Goal: Check status: Check status

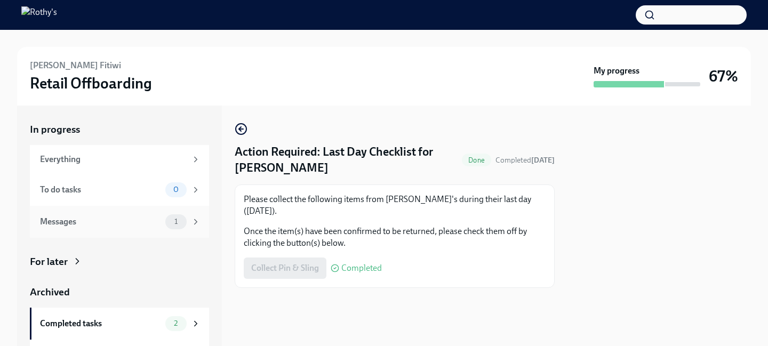
click at [126, 229] on div "Messages 1" at bounding box center [119, 222] width 179 height 32
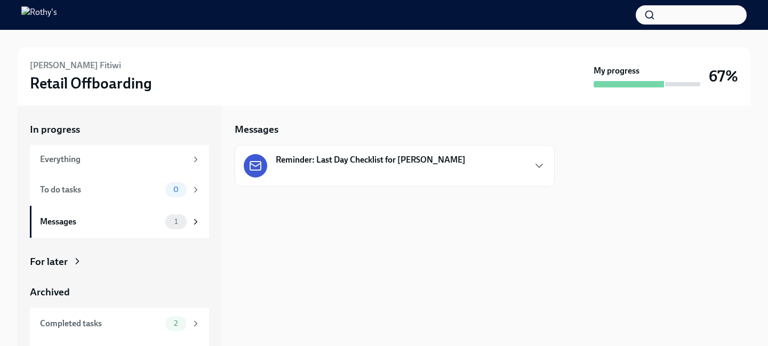
click at [410, 174] on div "Reminder: Last Day Checklist for [PERSON_NAME]" at bounding box center [355, 165] width 222 height 23
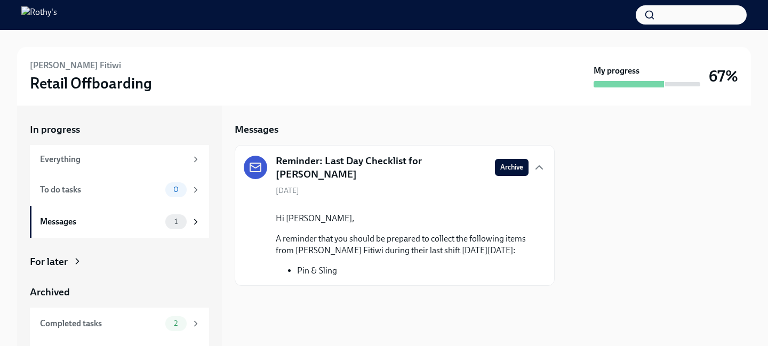
scroll to position [26, 0]
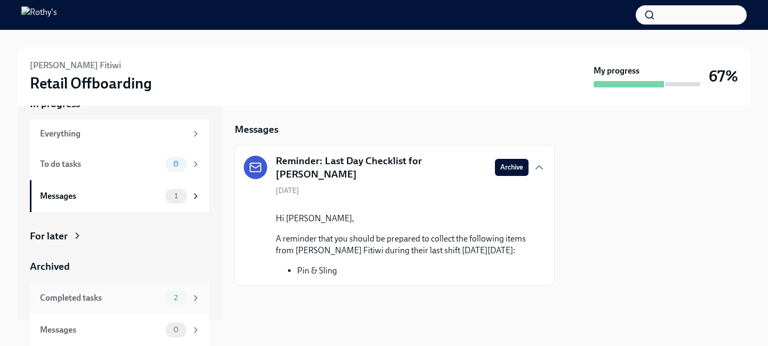
click at [150, 296] on div "Completed tasks" at bounding box center [100, 298] width 121 height 12
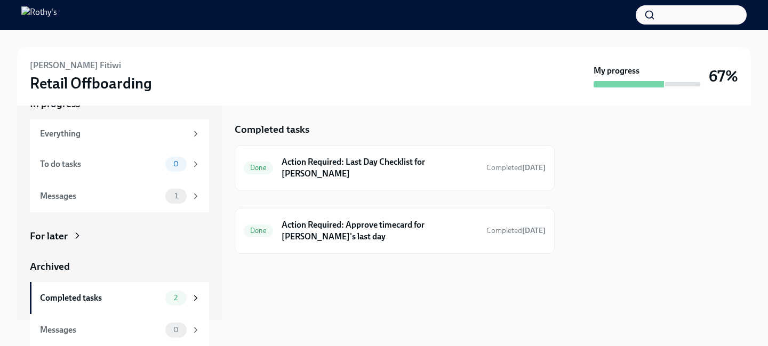
click at [78, 236] on icon at bounding box center [77, 235] width 11 height 11
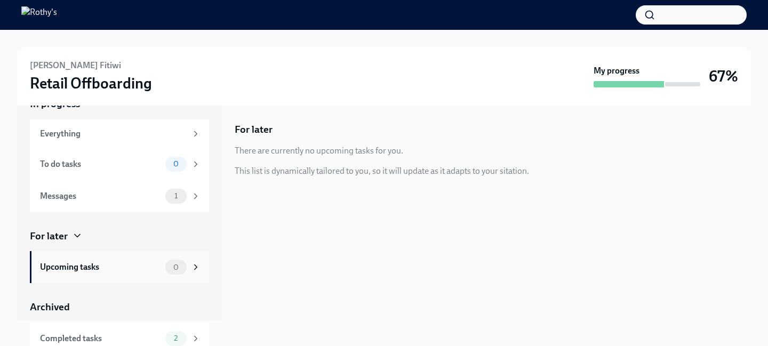
click at [197, 267] on icon at bounding box center [196, 267] width 10 height 10
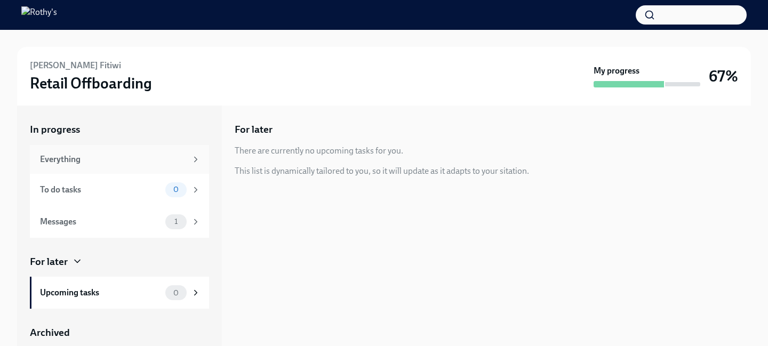
click at [134, 162] on div "Everything" at bounding box center [113, 160] width 147 height 12
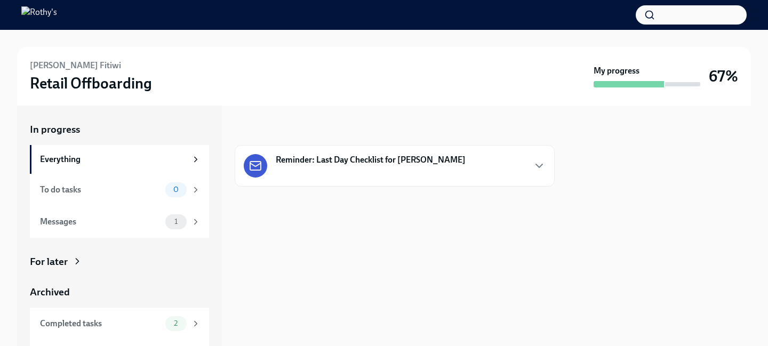
click at [451, 252] on div "In progress Reminder: Last Day Checklist for [PERSON_NAME]" at bounding box center [395, 226] width 320 height 240
